Goal: Task Accomplishment & Management: Use online tool/utility

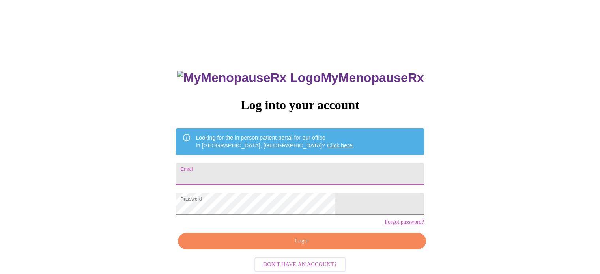
click at [336, 165] on input "Email" at bounding box center [300, 174] width 248 height 22
type input "[EMAIL_ADDRESS][DOMAIN_NAME]"
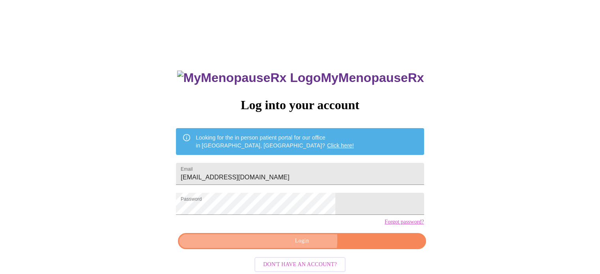
click at [297, 246] on span "Login" at bounding box center [302, 241] width 230 height 10
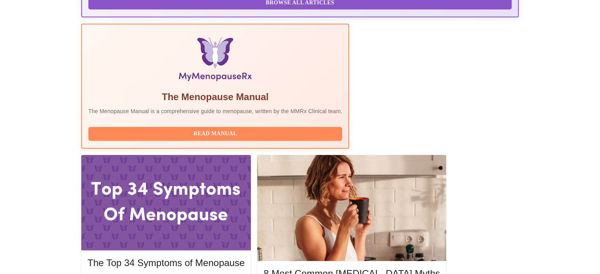
scroll to position [230, 0]
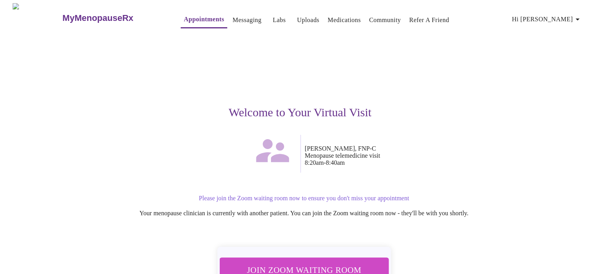
scroll to position [55, 0]
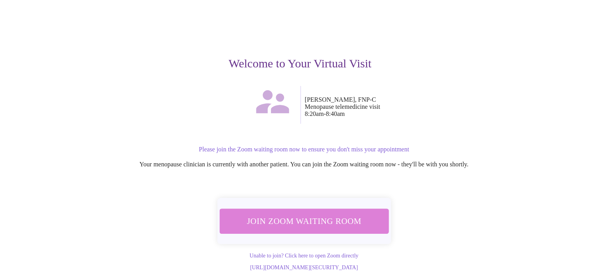
click at [304, 214] on span "Join Zoom Waiting Room" at bounding box center [304, 221] width 148 height 15
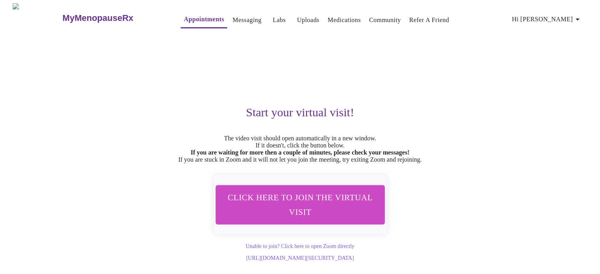
scroll to position [7, 0]
